Goal: Task Accomplishment & Management: Use online tool/utility

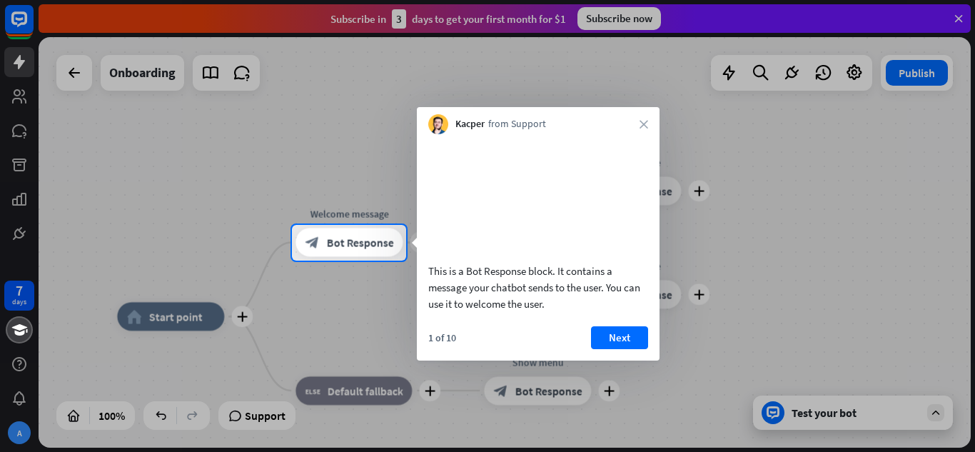
click at [634, 349] on button "Next" at bounding box center [619, 337] width 57 height 23
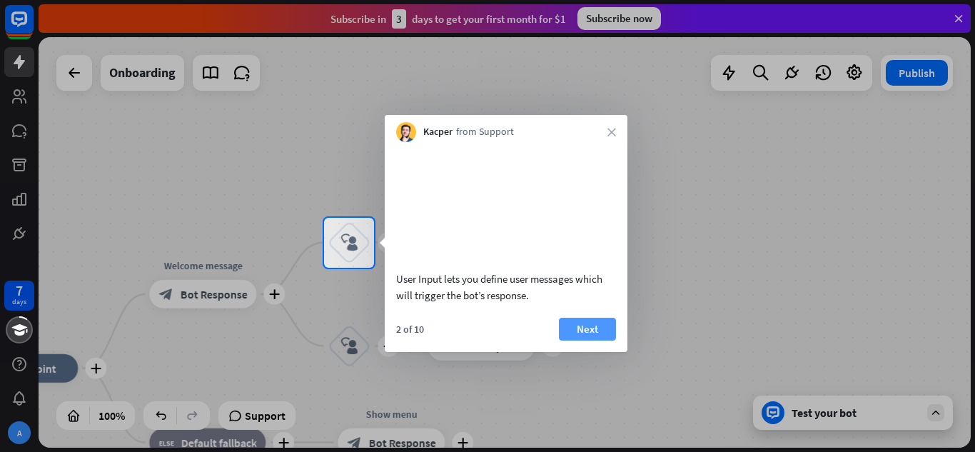
click at [581, 335] on button "Next" at bounding box center [587, 329] width 57 height 23
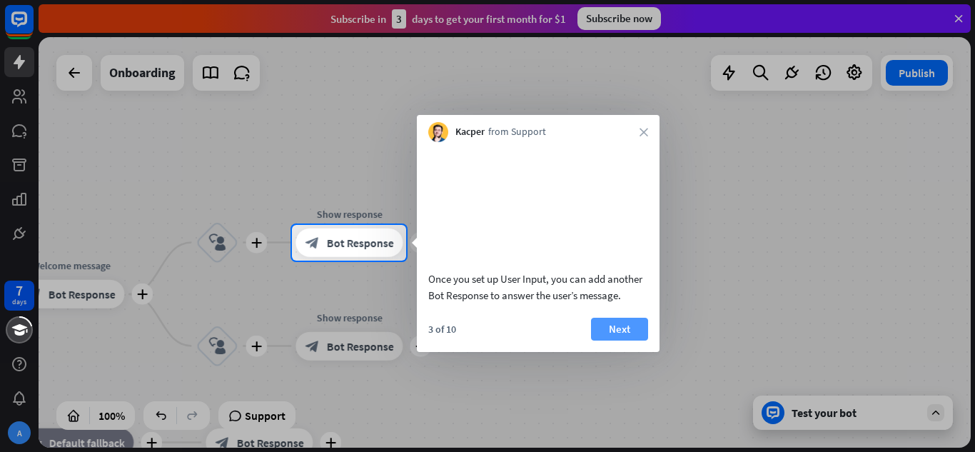
click at [605, 340] on button "Next" at bounding box center [619, 329] width 57 height 23
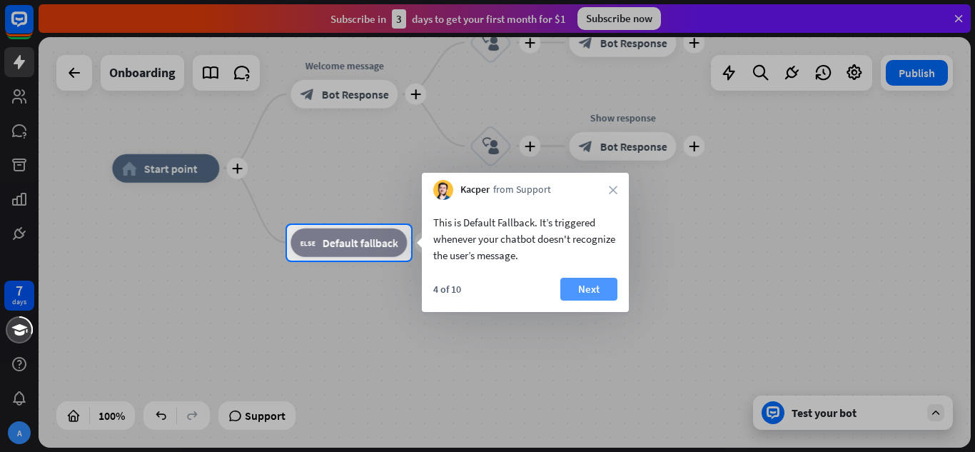
click at [593, 288] on button "Next" at bounding box center [588, 289] width 57 height 23
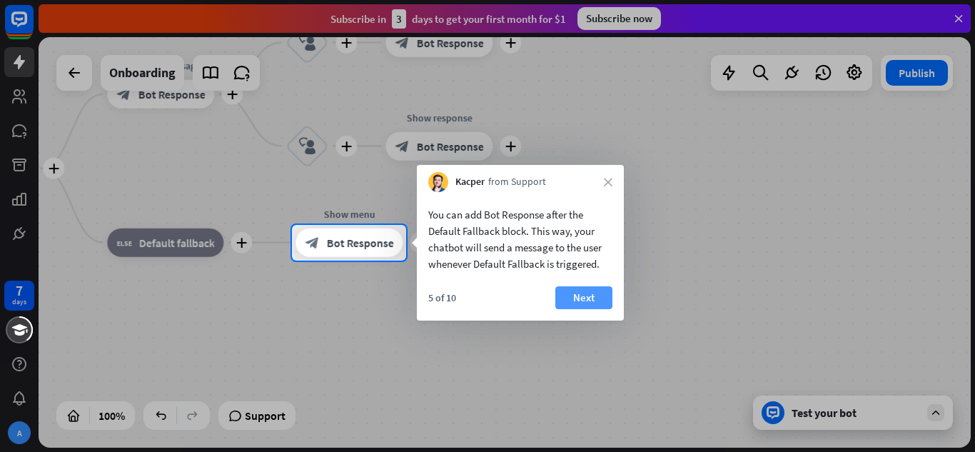
click at [595, 292] on button "Next" at bounding box center [583, 297] width 57 height 23
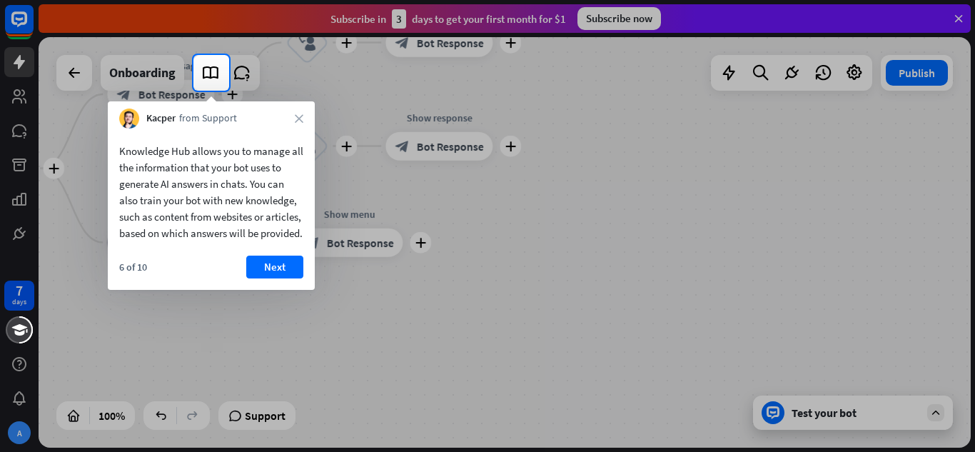
click at [293, 278] on button "Next" at bounding box center [274, 267] width 57 height 23
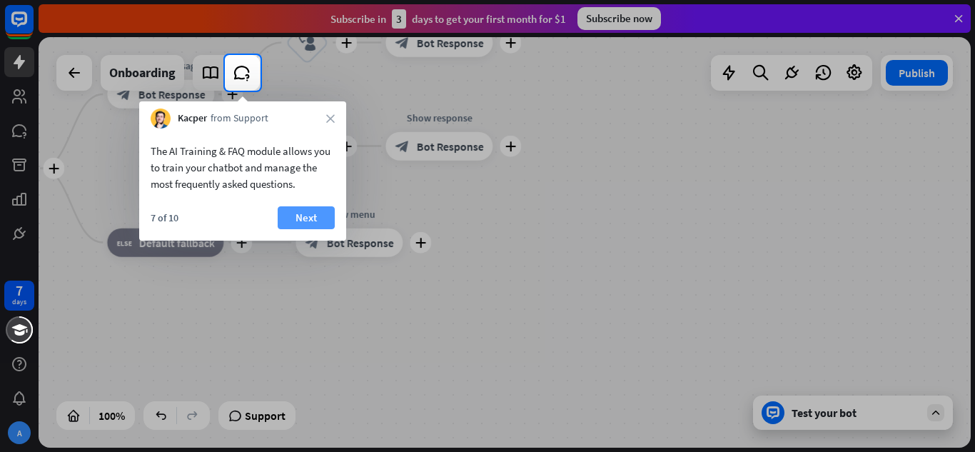
click at [309, 216] on button "Next" at bounding box center [306, 217] width 57 height 23
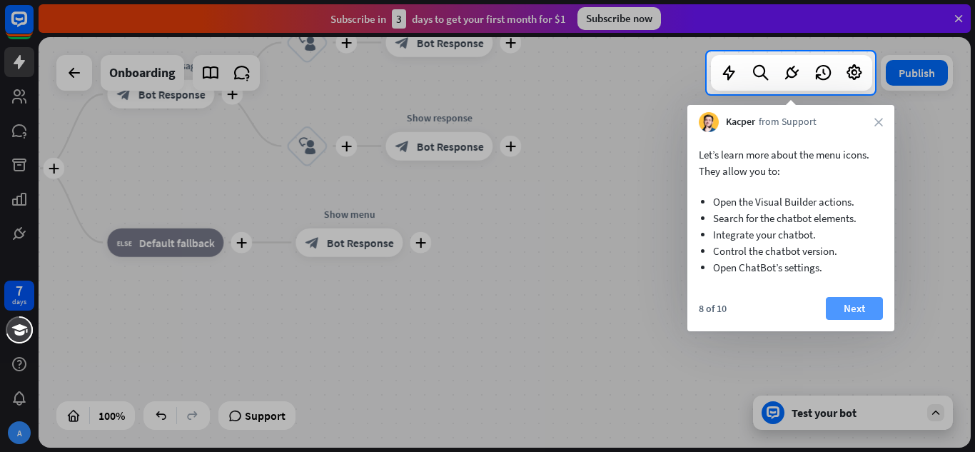
click at [840, 305] on button "Next" at bounding box center [854, 308] width 57 height 23
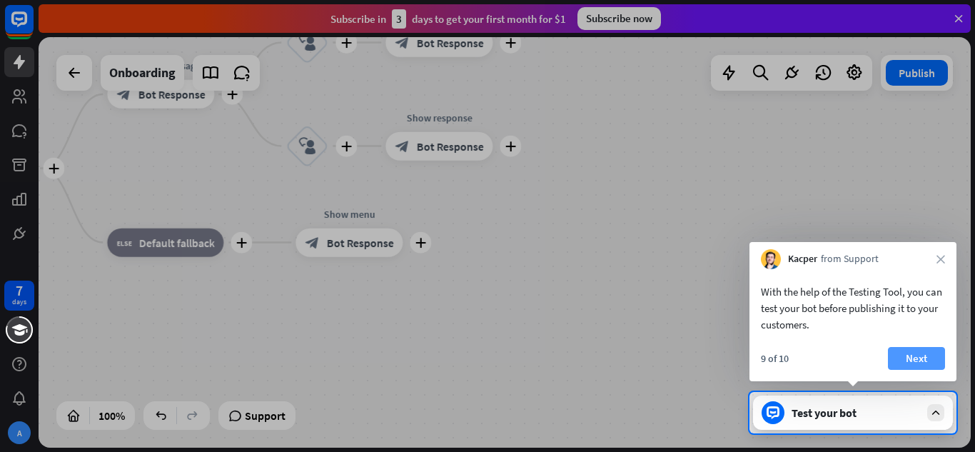
click at [905, 360] on button "Next" at bounding box center [916, 358] width 57 height 23
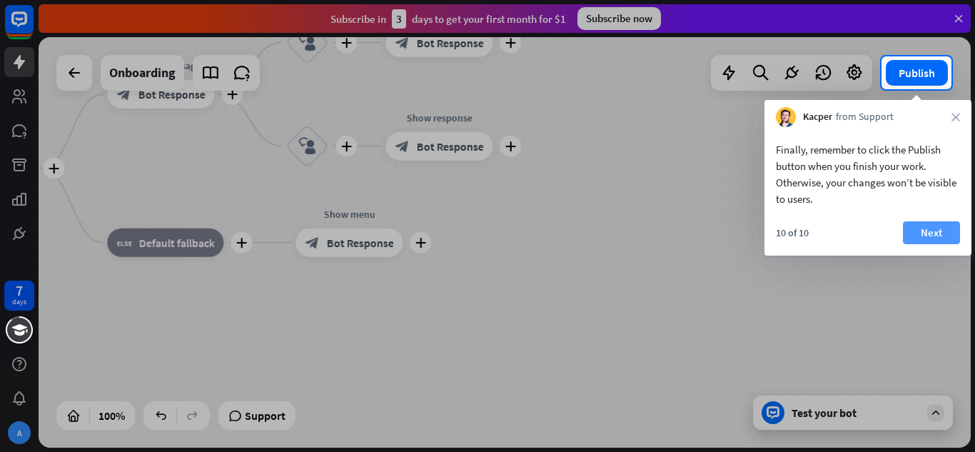
click at [930, 237] on button "Next" at bounding box center [931, 232] width 57 height 23
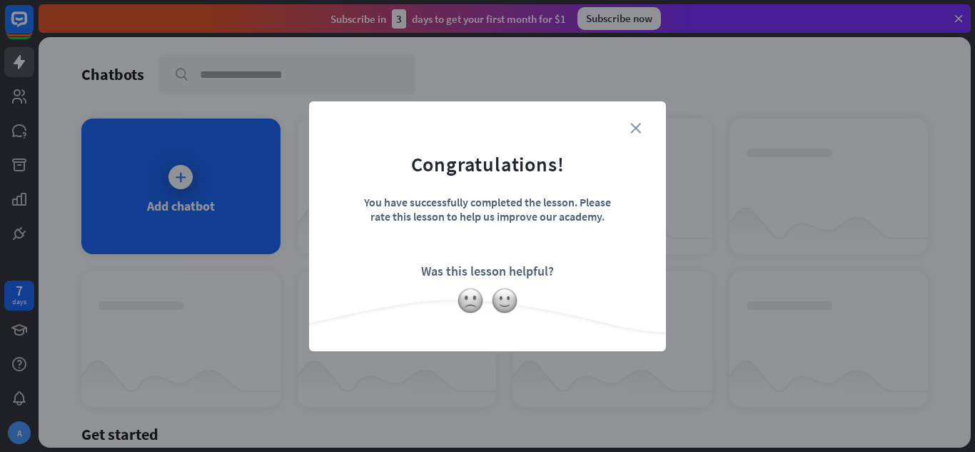
click at [632, 129] on icon "close" at bounding box center [635, 128] width 11 height 11
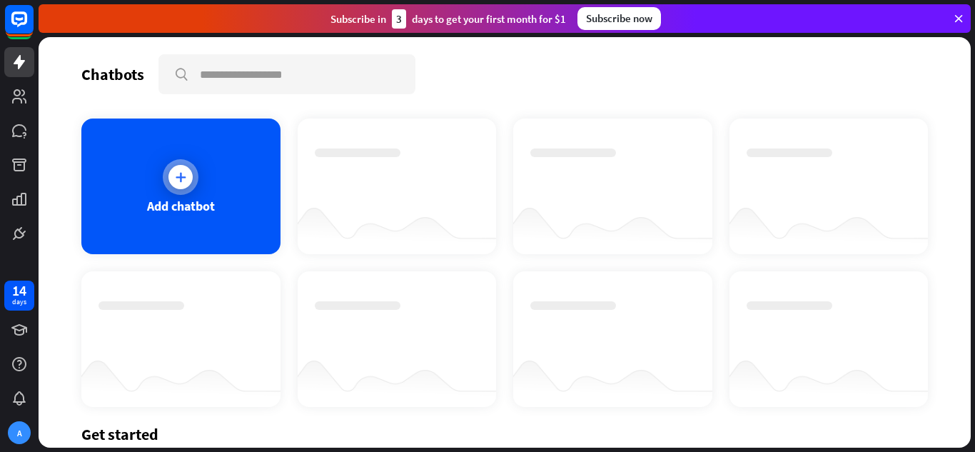
click at [188, 187] on div at bounding box center [181, 177] width 36 height 36
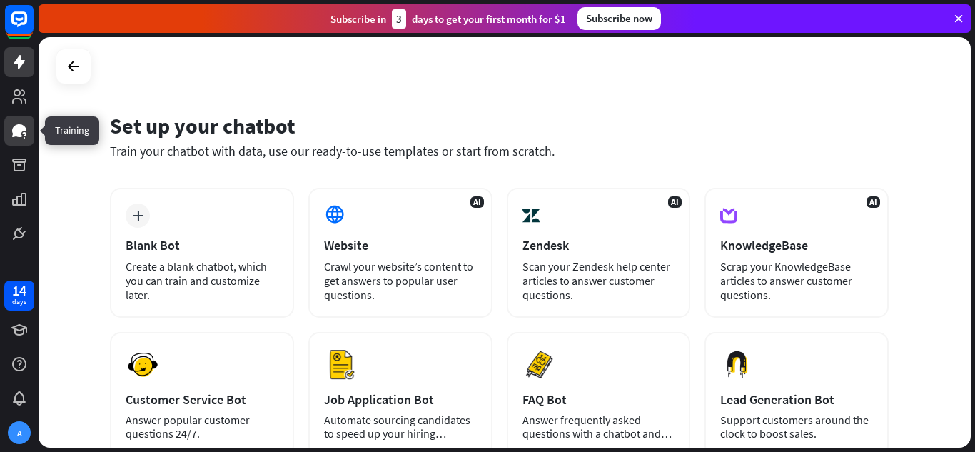
click at [23, 121] on link at bounding box center [19, 131] width 30 height 30
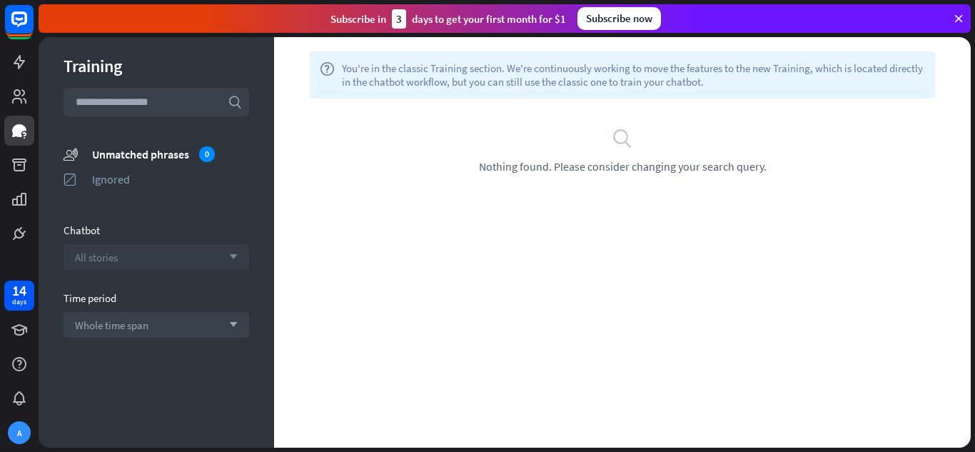
click at [140, 260] on div "All stories arrow_down" at bounding box center [157, 257] width 186 height 26
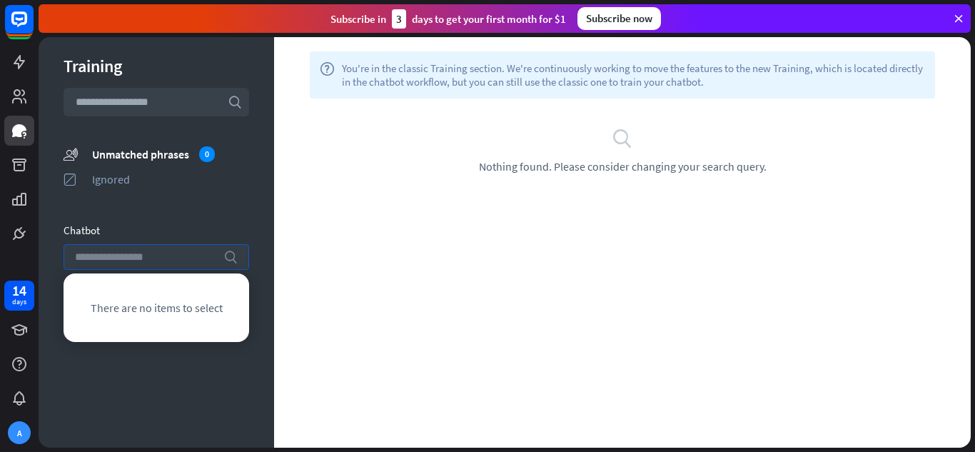
click at [217, 265] on div "search" at bounding box center [157, 257] width 186 height 26
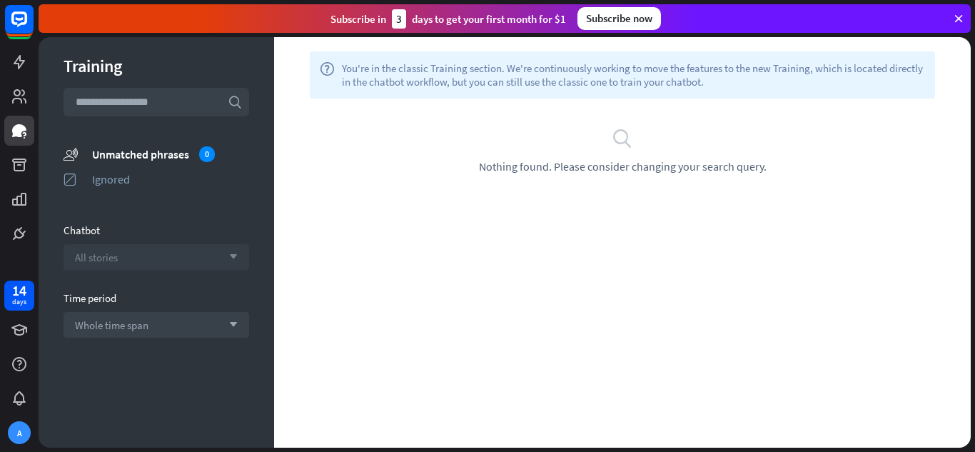
click at [240, 266] on div "All stories arrow_down" at bounding box center [157, 257] width 186 height 26
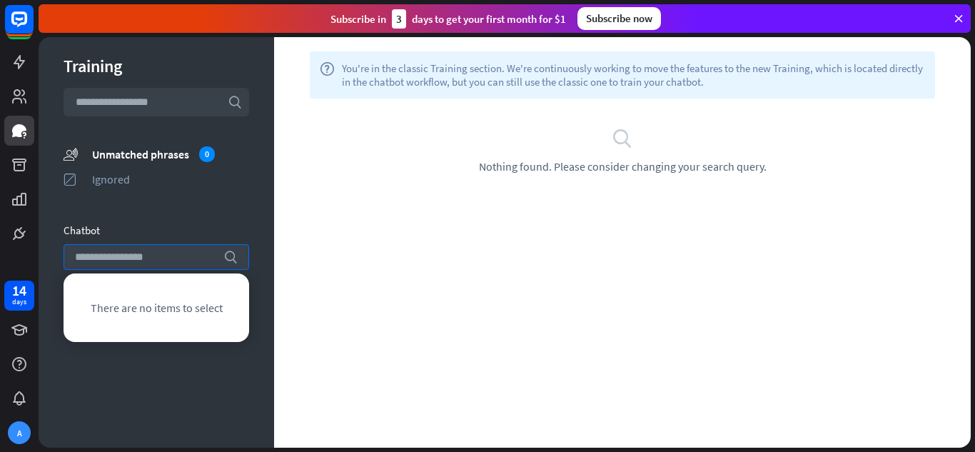
click at [188, 354] on div "Training search unmatched_phrases Unmatched phrases 0 ignored Ignored Chatbot s…" at bounding box center [157, 242] width 236 height 410
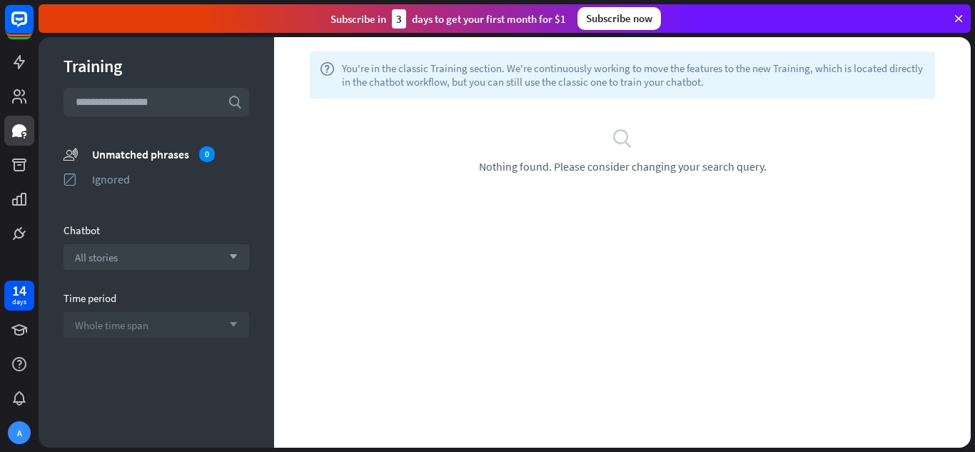
click at [156, 330] on div "Whole time span arrow_down" at bounding box center [157, 325] width 186 height 26
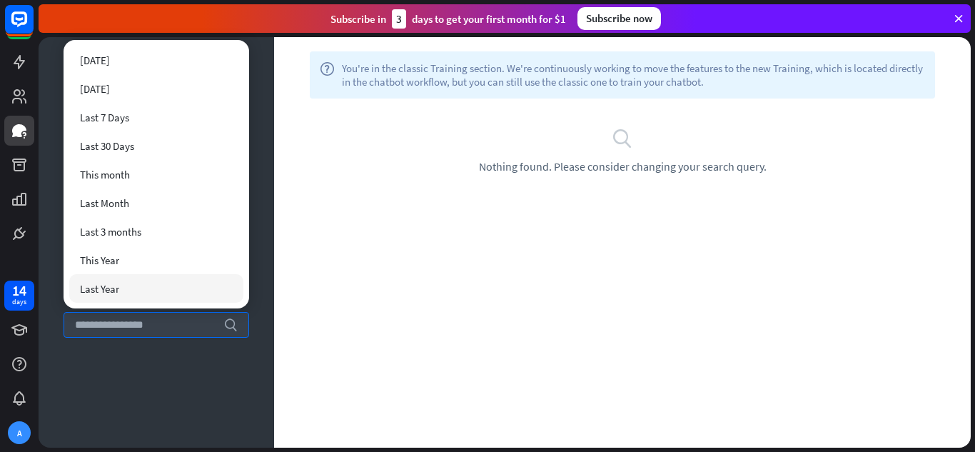
click at [121, 420] on div "Training search unmatched_phrases Unmatched phrases 0 ignored Ignored Chatbot A…" at bounding box center [157, 242] width 236 height 410
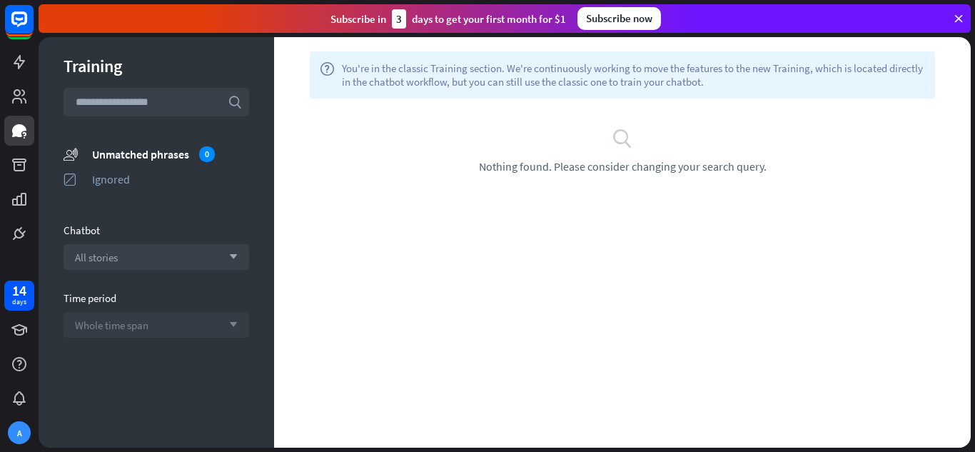
click at [123, 330] on span "Whole time span" at bounding box center [112, 325] width 74 height 14
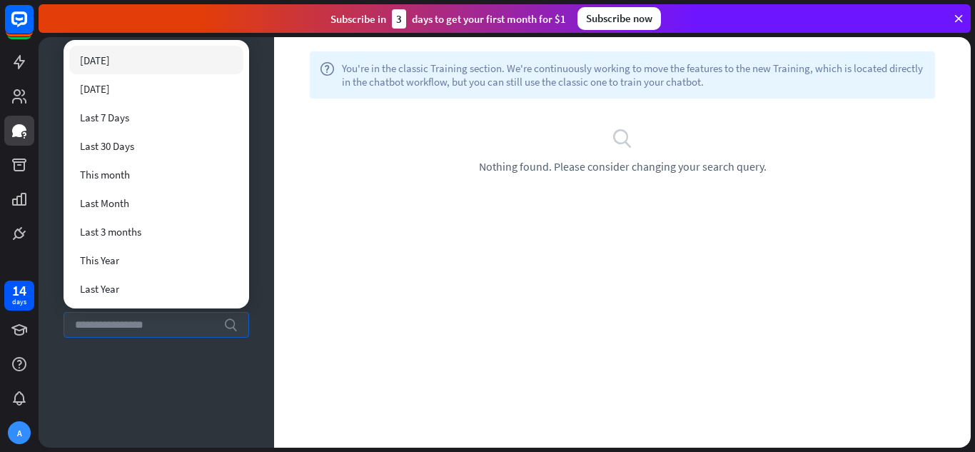
click at [128, 61] on div "[DATE]" at bounding box center [156, 60] width 174 height 29
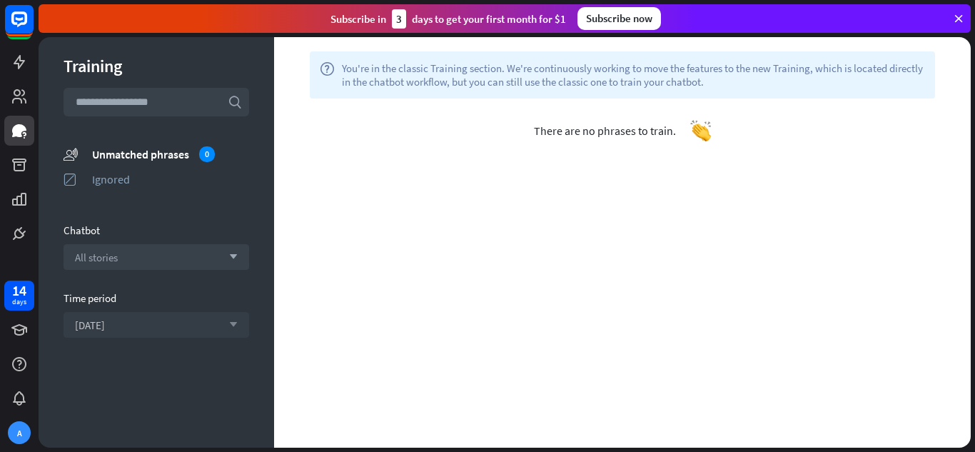
click at [657, 131] on span "There are no phrases to train." at bounding box center [605, 130] width 142 height 14
click at [156, 153] on div "Unmatched phrases 0" at bounding box center [170, 154] width 157 height 16
click at [161, 103] on input "text" at bounding box center [157, 102] width 186 height 29
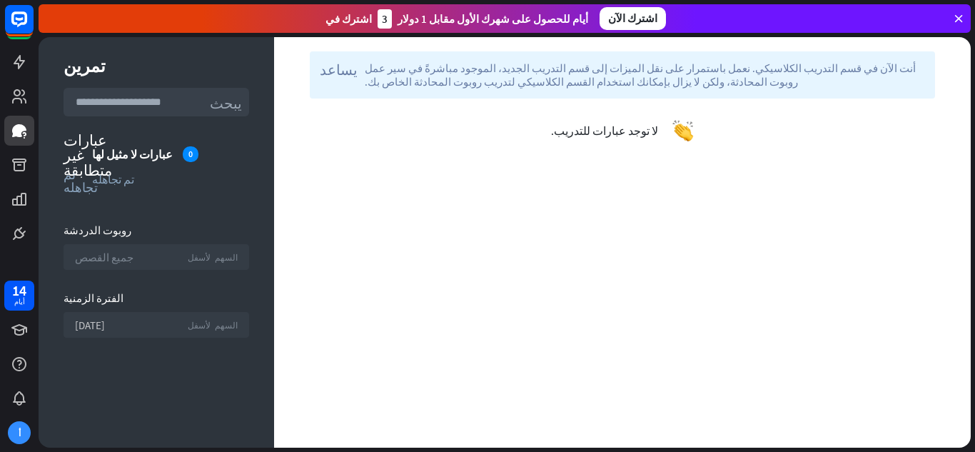
click at [198, 263] on div "جميع القصص السهم لأسفل" at bounding box center [157, 257] width 186 height 26
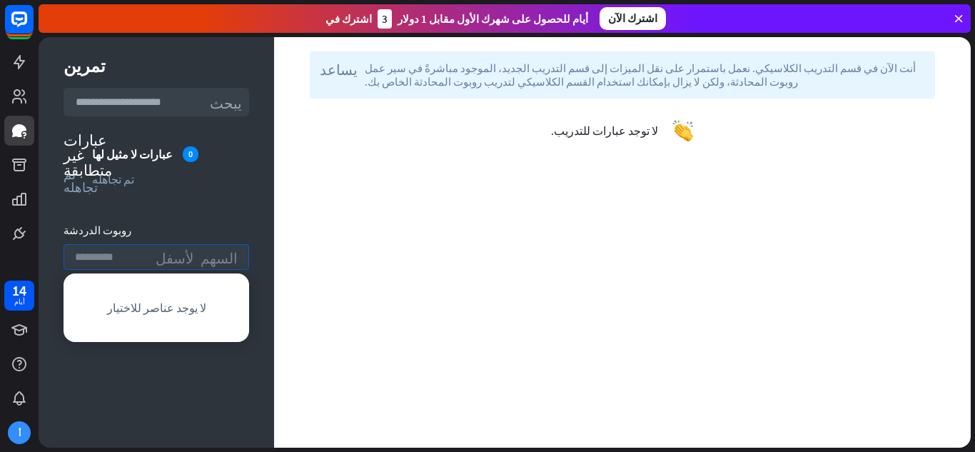
click at [128, 255] on input "search" at bounding box center [112, 257] width 74 height 24
click at [148, 179] on div "تم تجاهله" at bounding box center [170, 179] width 157 height 14
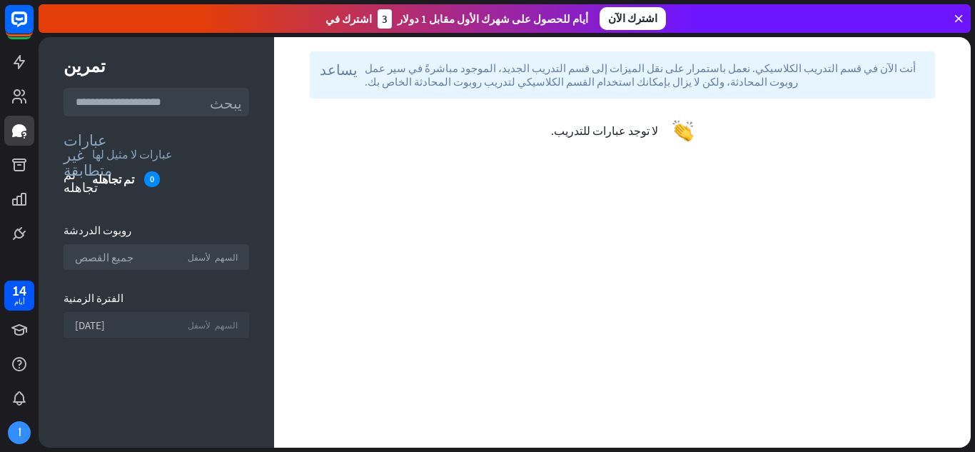
click at [124, 100] on input "text" at bounding box center [157, 102] width 186 height 29
click at [28, 96] on link at bounding box center [19, 96] width 30 height 30
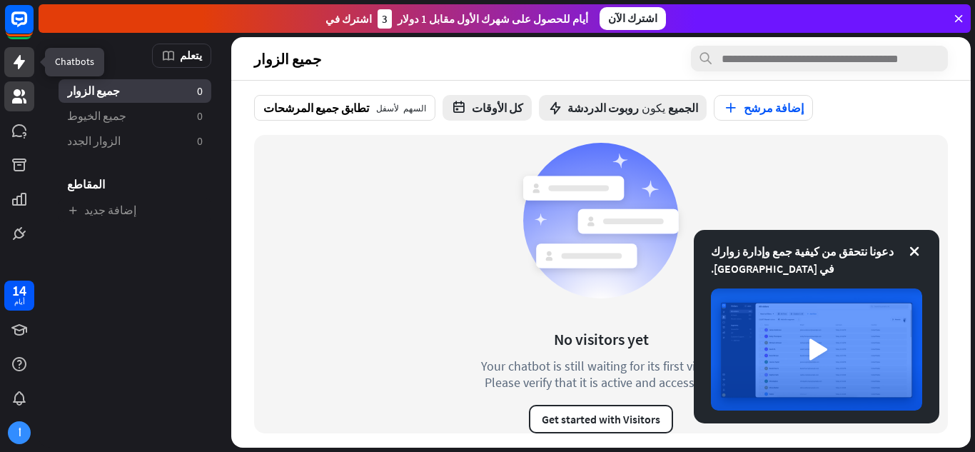
click at [11, 66] on icon at bounding box center [19, 62] width 17 height 17
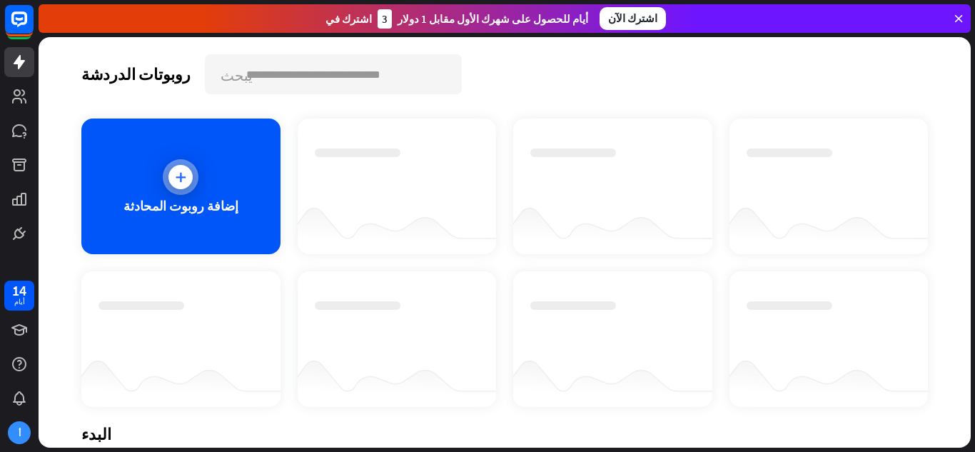
click at [157, 191] on div "إضافة روبوت المحادثة" at bounding box center [180, 186] width 199 height 136
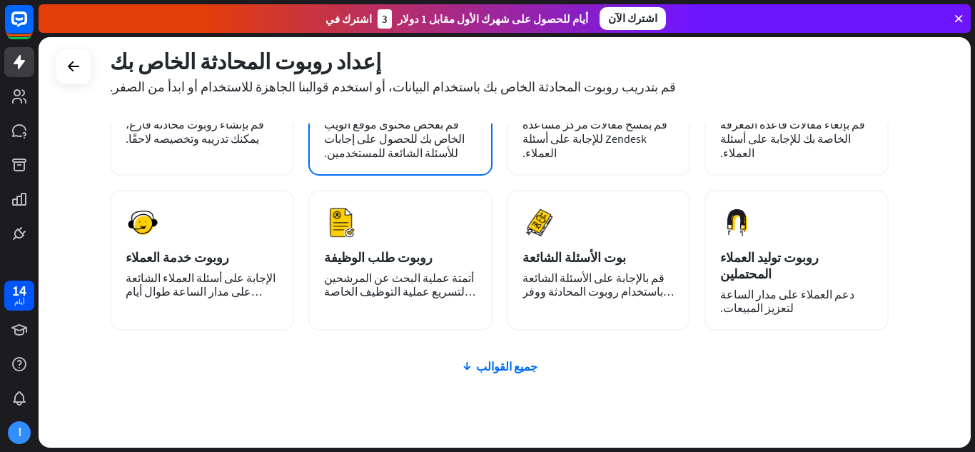
scroll to position [143, 0]
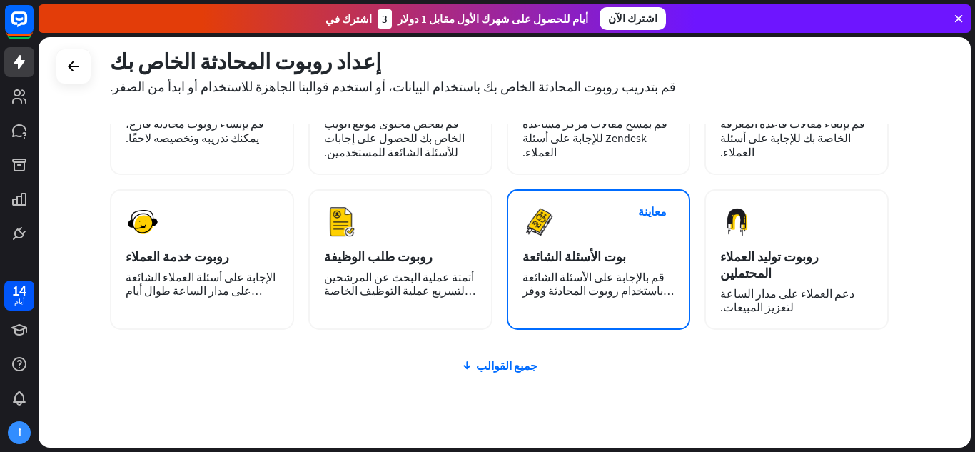
click at [535, 268] on div "معاينة بوت الأسئلة الشائعة قم بالإجابة على الأسئلة الشائعة باستخدام روبوت المحا…" at bounding box center [599, 259] width 184 height 141
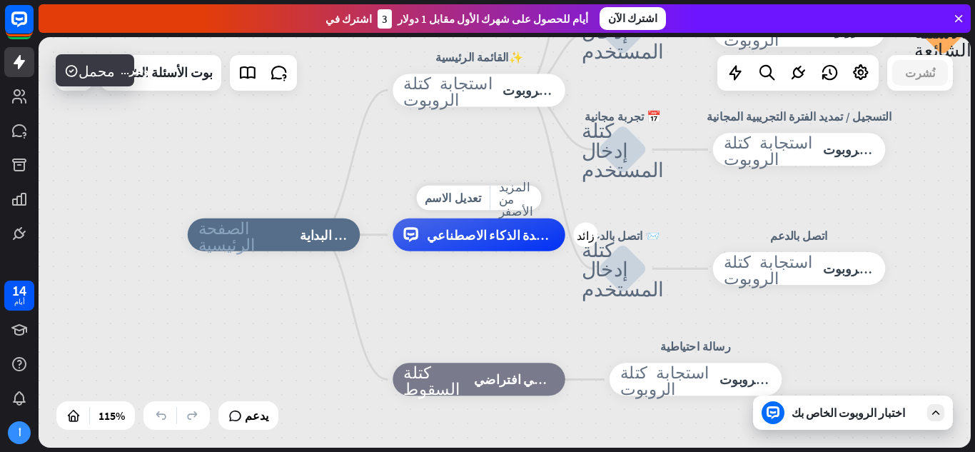
click at [494, 251] on div "تعديل الاسم المزيد من الأصفر زائد مساعدة الذكاء الاصطناعي" at bounding box center [479, 234] width 173 height 33
click at [448, 195] on font "تعديل الاسم" at bounding box center [453, 198] width 56 height 15
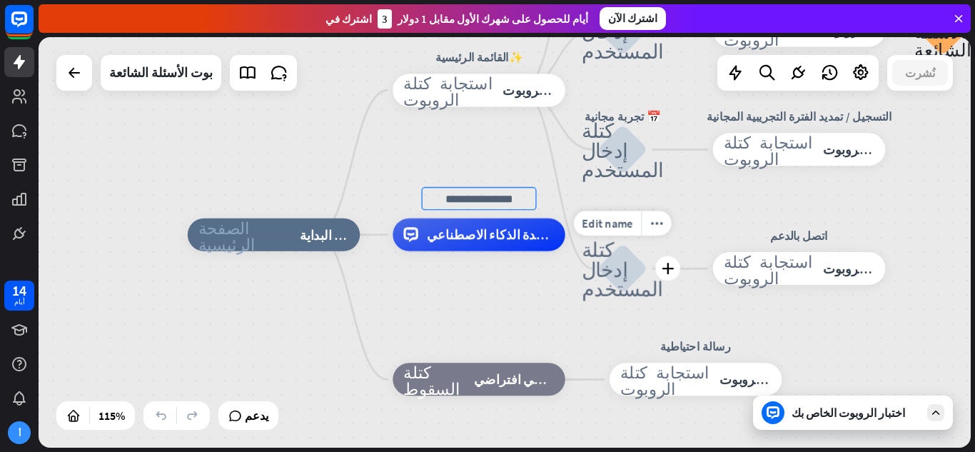
click at [621, 278] on font "كتلة إدخال المستخدم" at bounding box center [623, 268] width 82 height 60
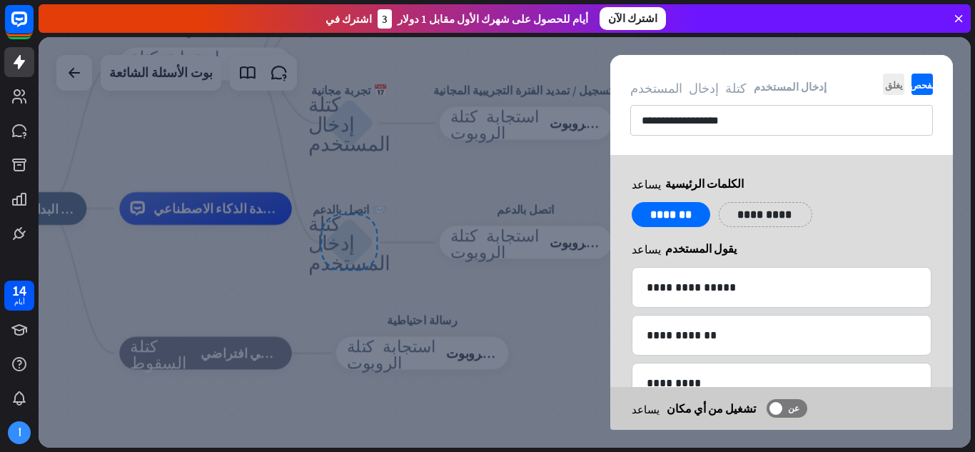
click at [540, 253] on div at bounding box center [505, 242] width 932 height 410
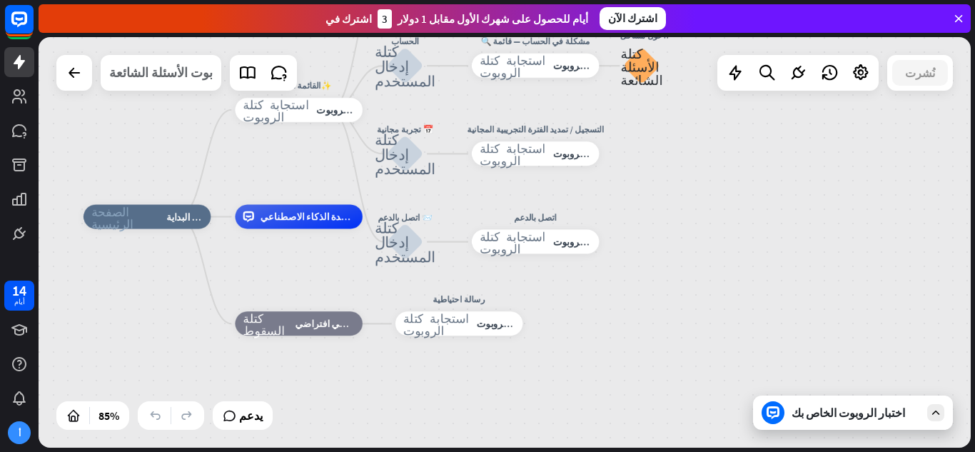
click at [188, 78] on font "بوت الأسئلة الشائعة" at bounding box center [160, 72] width 103 height 16
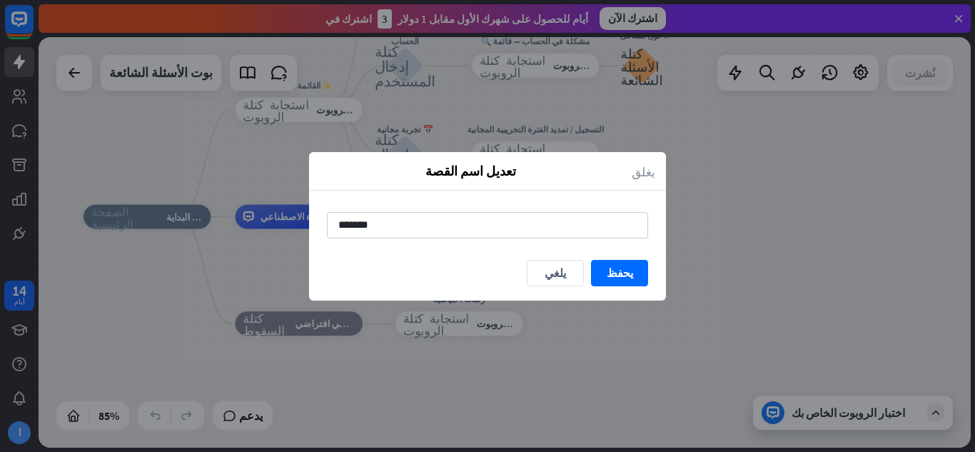
click at [649, 172] on font "يغلق" at bounding box center [644, 171] width 24 height 12
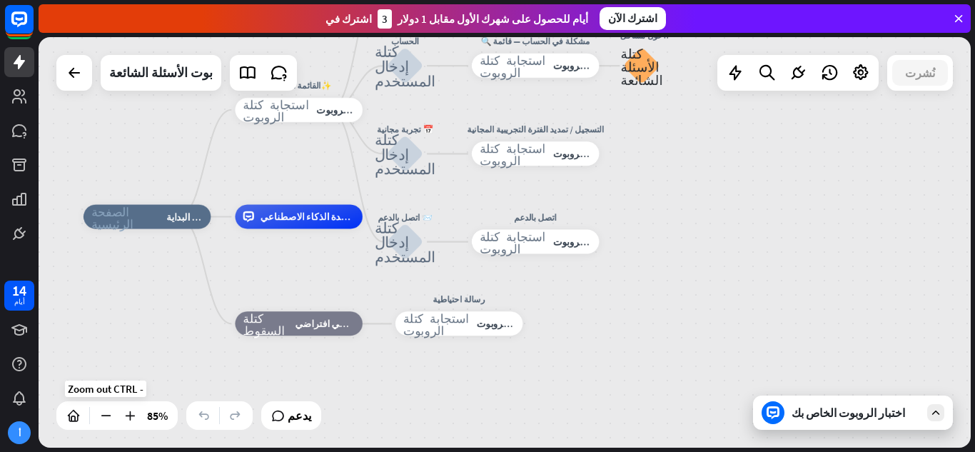
click at [109, 424] on div at bounding box center [105, 415] width 23 height 23
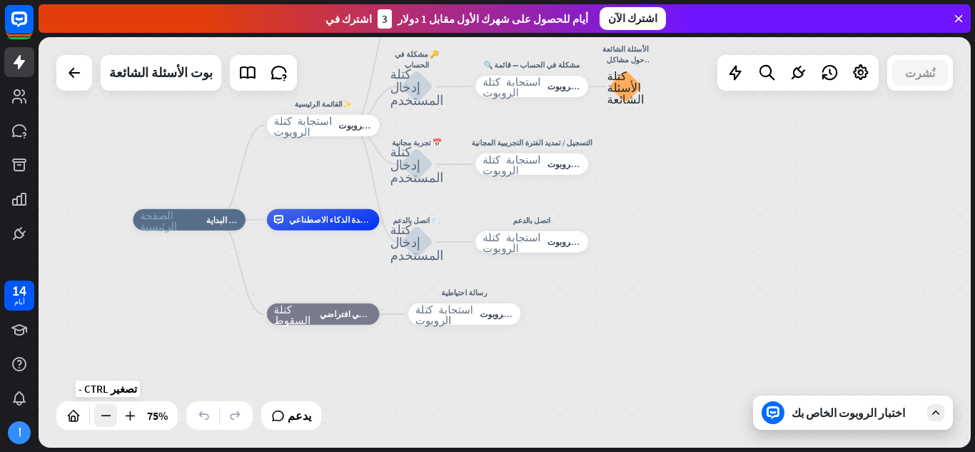
click at [109, 415] on icon at bounding box center [105, 415] width 14 height 14
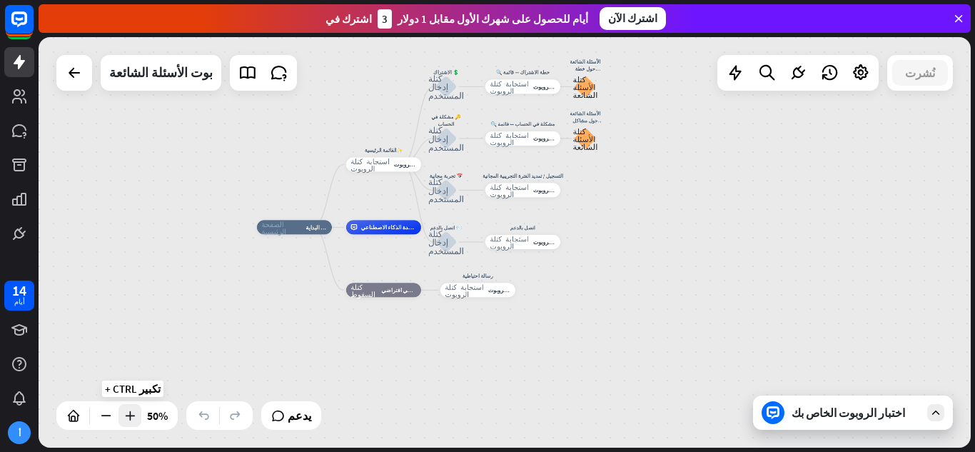
click at [134, 414] on icon at bounding box center [130, 415] width 14 height 14
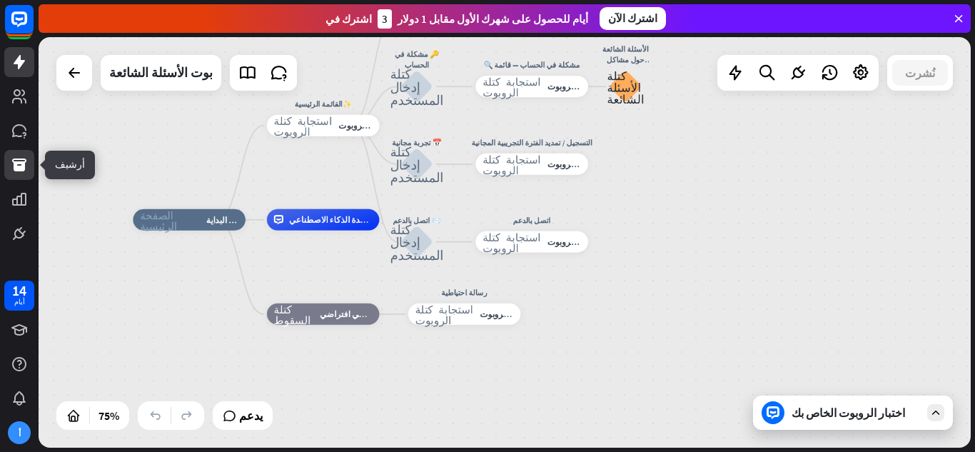
click at [17, 158] on icon at bounding box center [19, 164] width 17 height 17
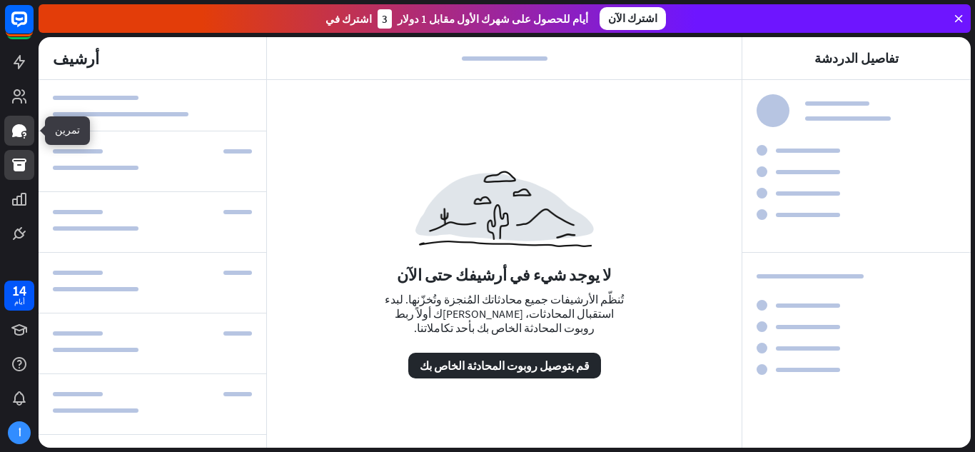
click at [15, 128] on icon at bounding box center [19, 130] width 14 height 13
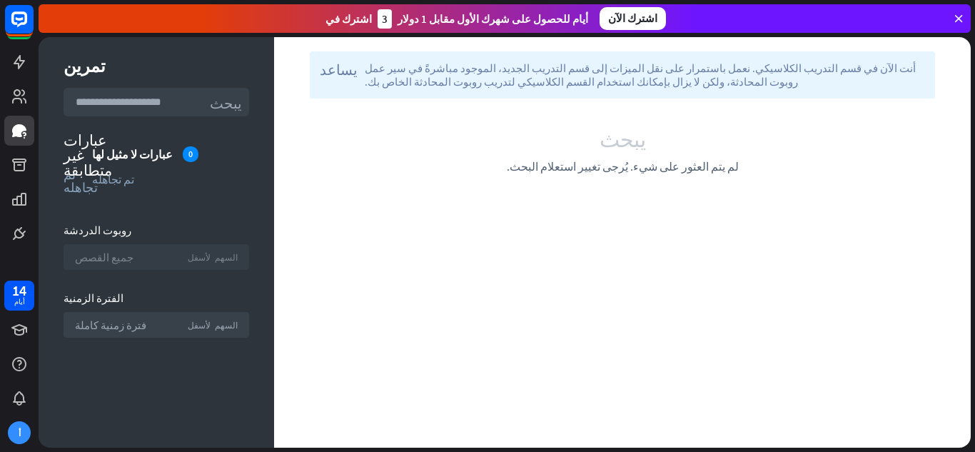
click at [204, 254] on font "السهم لأسفل" at bounding box center [213, 257] width 50 height 9
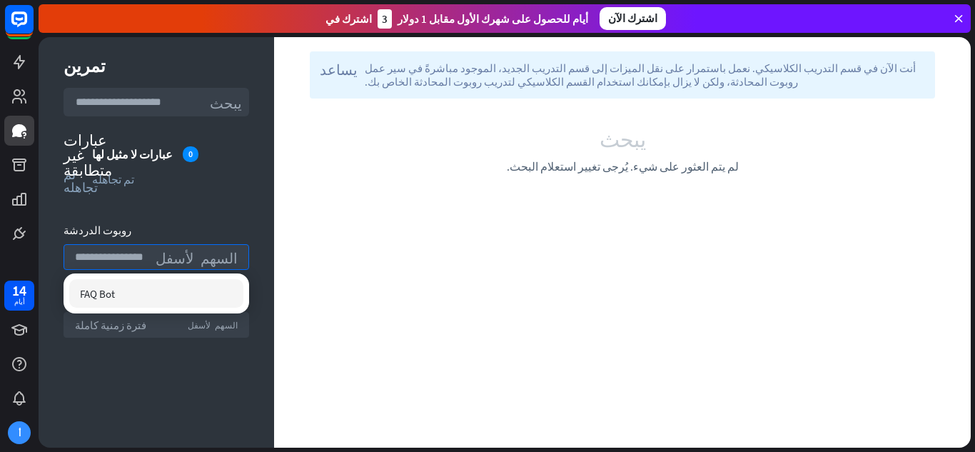
click at [195, 283] on div "FAQ Bot" at bounding box center [156, 293] width 174 height 29
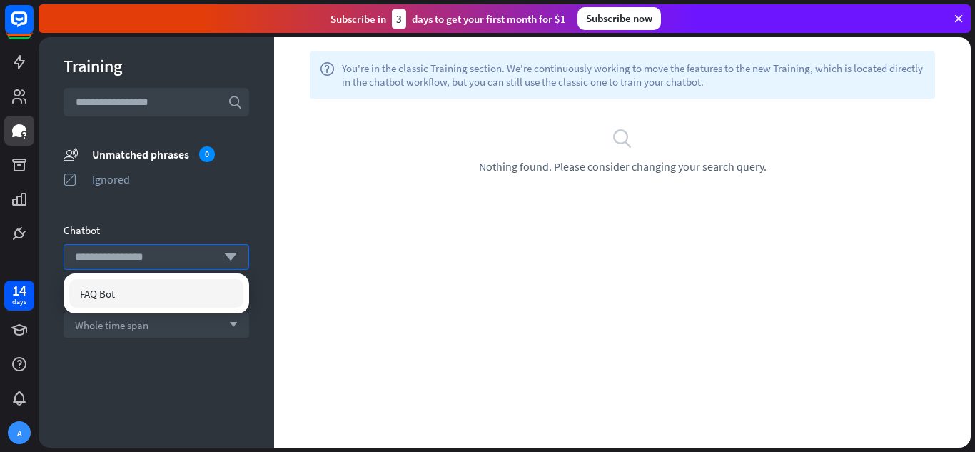
click at [406, 258] on div "help You're in the classic Training section. We're continuously working to move…" at bounding box center [622, 242] width 697 height 410
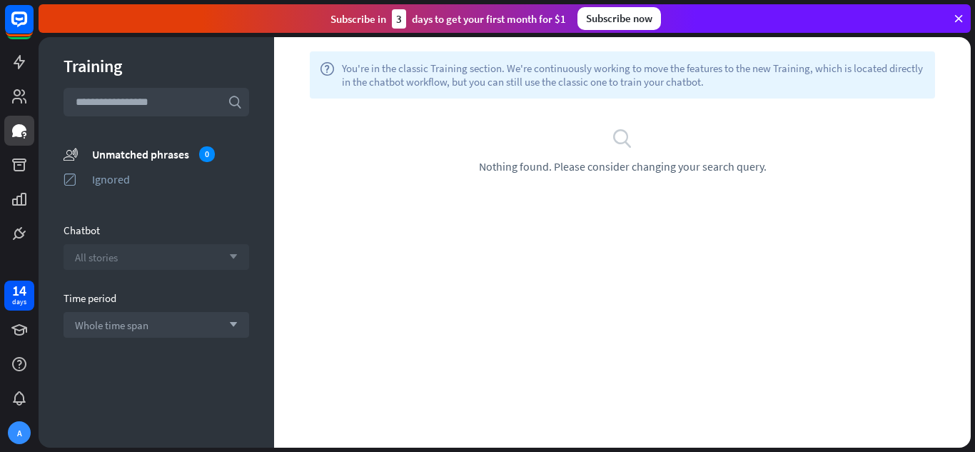
click at [161, 263] on div "All stories arrow_down" at bounding box center [157, 257] width 186 height 26
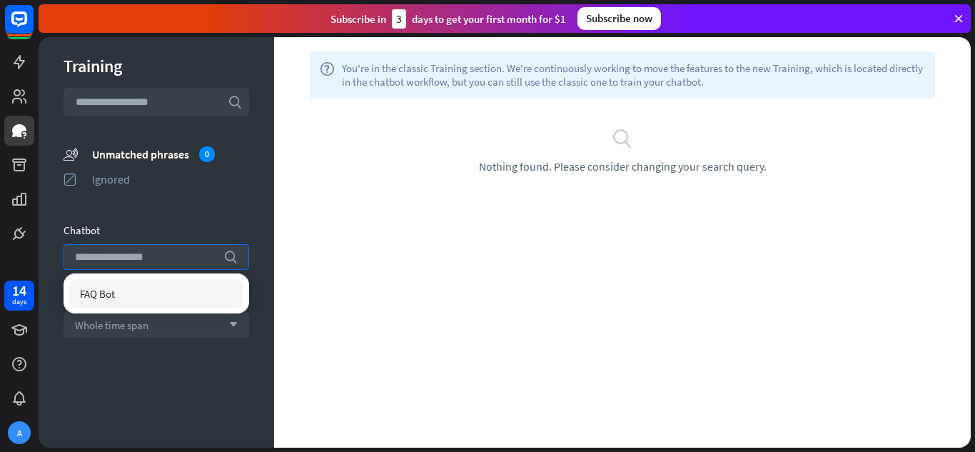
click at [182, 300] on div "FAQ Bot" at bounding box center [156, 293] width 174 height 29
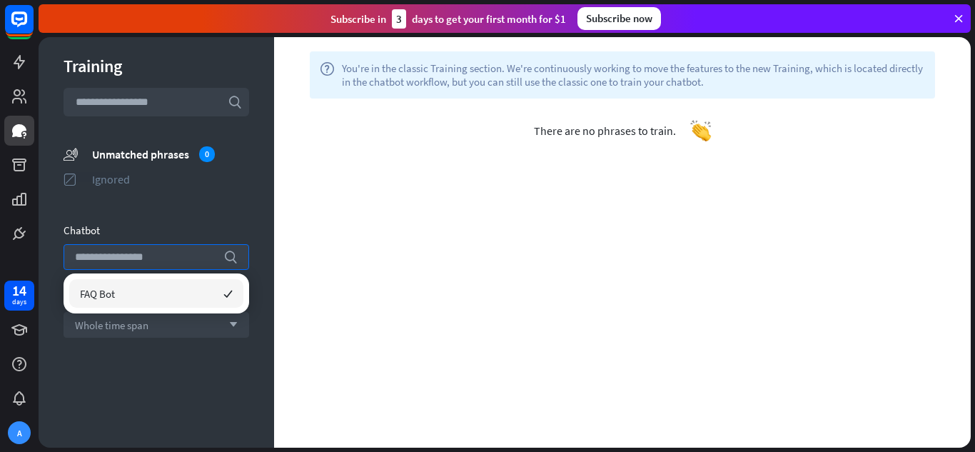
click at [163, 172] on div "Ignored" at bounding box center [170, 179] width 157 height 14
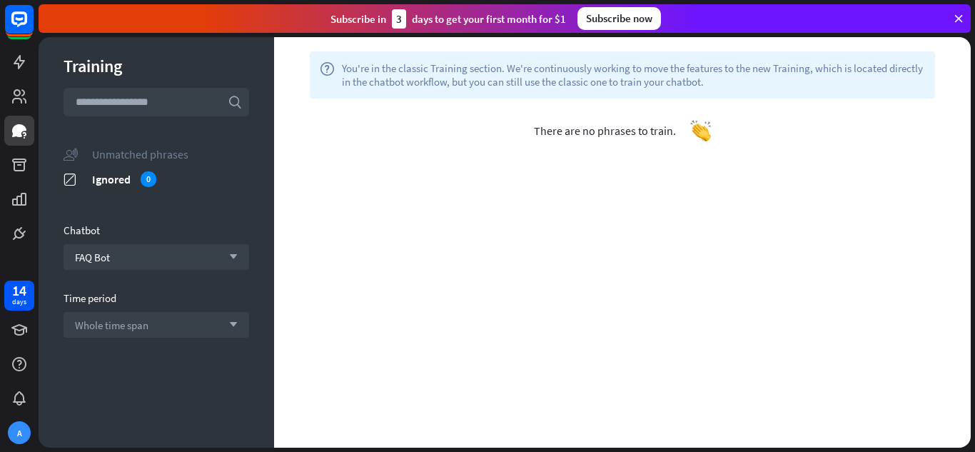
click at [150, 161] on div "Unmatched phrases" at bounding box center [170, 154] width 157 height 14
click at [182, 94] on input "text" at bounding box center [157, 102] width 186 height 29
